Goal: Transaction & Acquisition: Download file/media

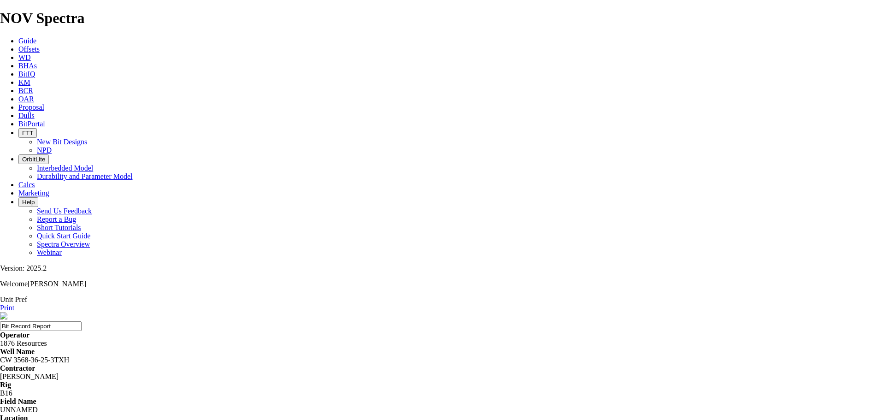
click at [36, 37] on span "Guide" at bounding box center [27, 41] width 18 height 8
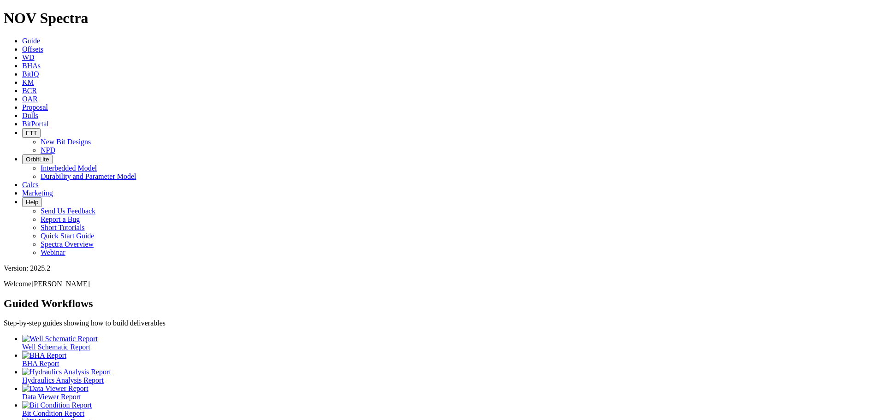
click at [43, 45] on span "Offsets" at bounding box center [32, 49] width 21 height 8
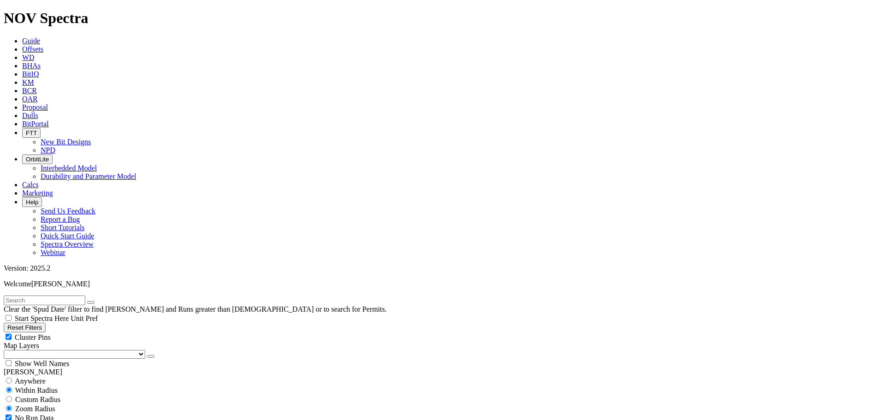
type input "[DATE]"
